Goal: Transaction & Acquisition: Download file/media

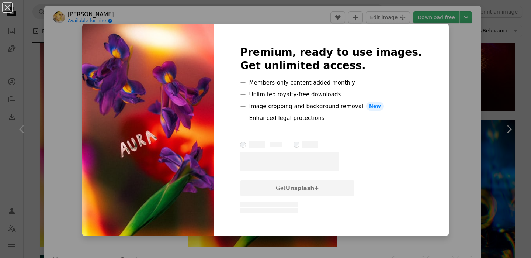
scroll to position [1, 0]
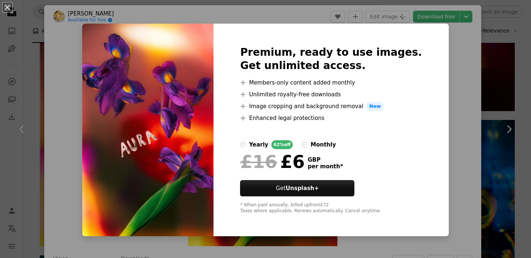
click at [470, 77] on div "An X shape Premium, ready to use images. Get unlimited access. A plus sign Memb…" at bounding box center [265, 129] width 531 height 258
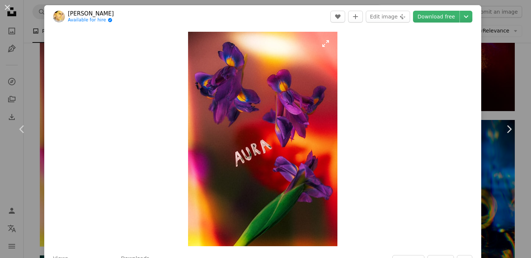
click at [233, 147] on img "Zoom in on this image" at bounding box center [262, 139] width 149 height 214
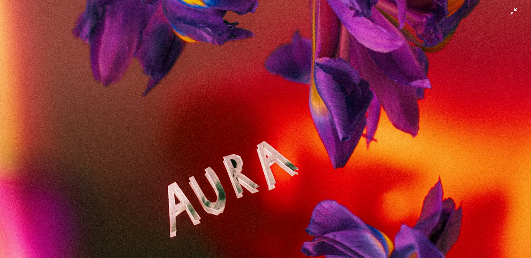
scroll to position [237, 0]
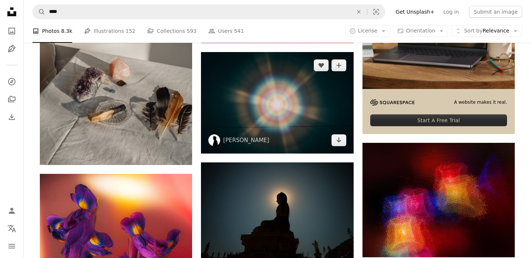
scroll to position [246, 0]
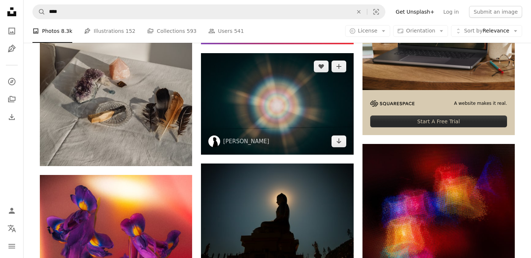
click at [292, 87] on img at bounding box center [277, 103] width 152 height 101
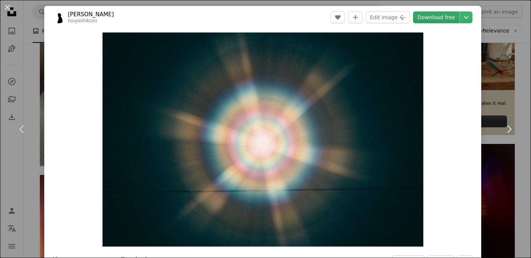
click at [452, 19] on link "Download free" at bounding box center [436, 17] width 46 height 12
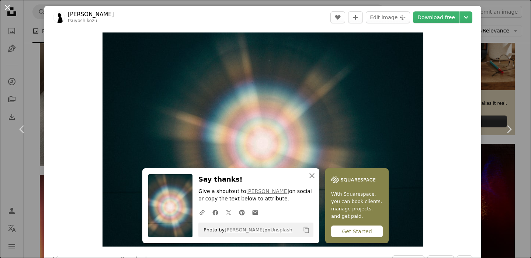
click at [7, 6] on button "An X shape" at bounding box center [7, 7] width 9 height 9
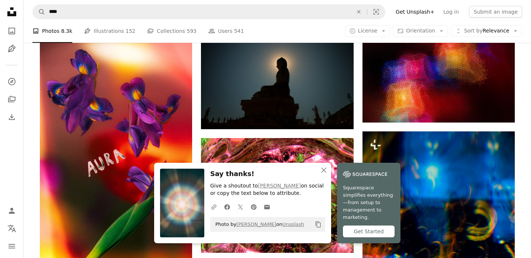
scroll to position [383, 0]
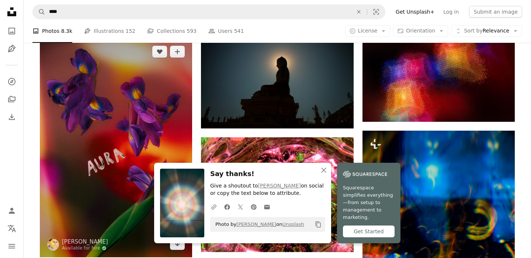
click at [80, 166] on img at bounding box center [116, 147] width 152 height 218
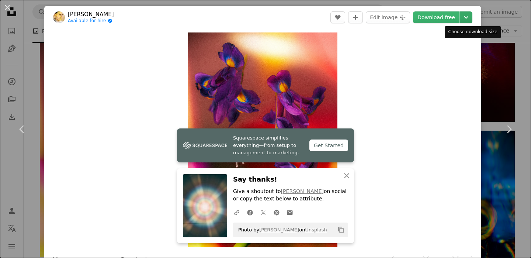
click at [472, 18] on icon "Chevron down" at bounding box center [466, 17] width 12 height 9
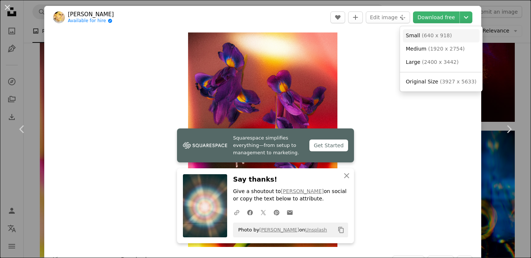
click at [409, 38] on span "Small" at bounding box center [413, 35] width 14 height 6
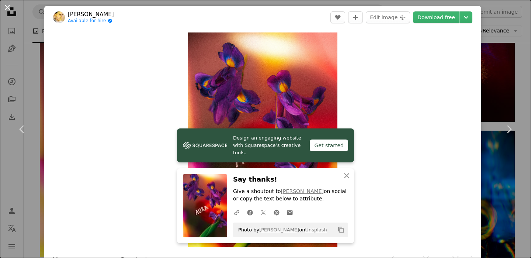
click at [7, 8] on button "An X shape" at bounding box center [7, 7] width 9 height 9
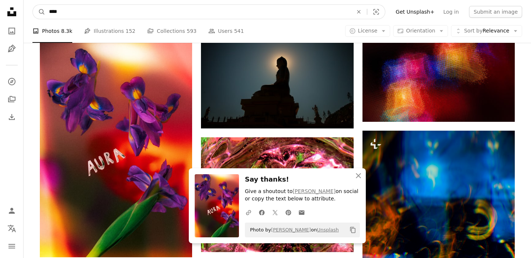
click at [109, 10] on input "****" at bounding box center [197, 12] width 305 height 14
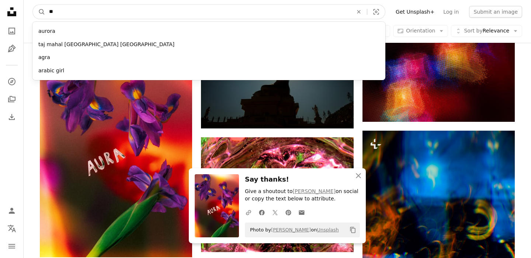
type input "*"
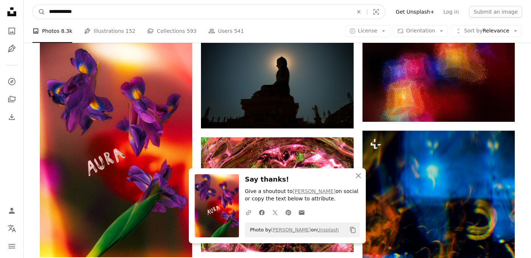
type input "**********"
click button "A magnifying glass" at bounding box center [39, 12] width 13 height 14
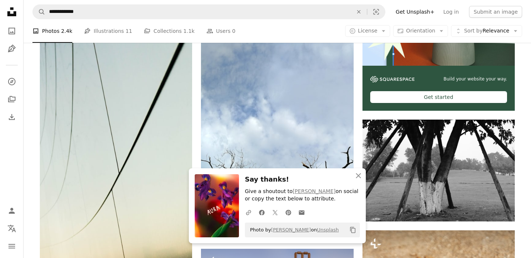
scroll to position [284, 0]
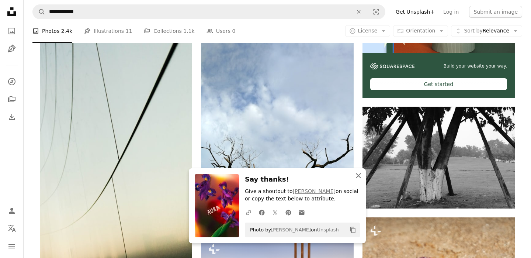
click at [357, 174] on icon "An X shape" at bounding box center [358, 175] width 9 height 9
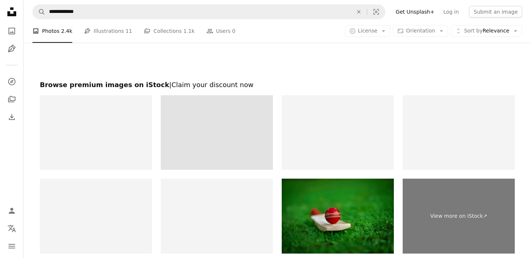
scroll to position [1402, 0]
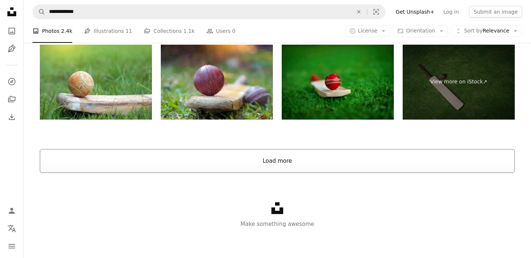
click at [244, 158] on button "Load more" at bounding box center [277, 161] width 475 height 24
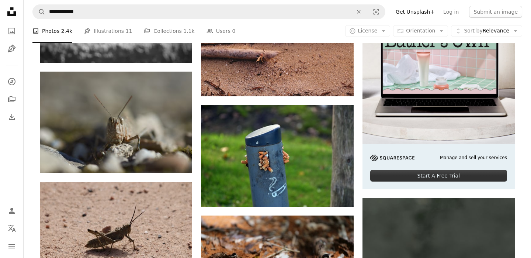
scroll to position [2615, 0]
